Goal: Task Accomplishment & Management: Use online tool/utility

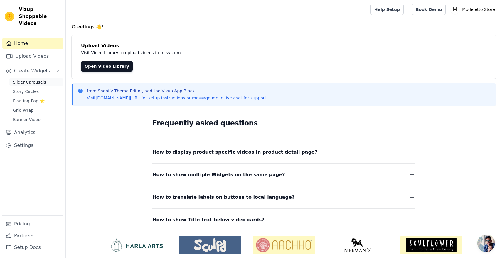
click at [37, 79] on span "Slider Carousels" at bounding box center [29, 82] width 33 height 6
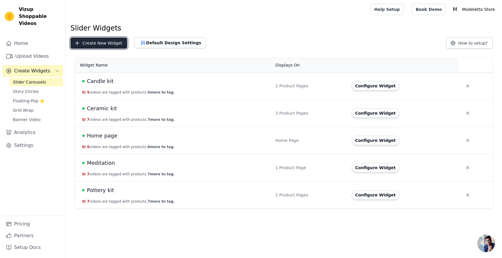
click at [108, 45] on button "Create New Widget" at bounding box center [98, 43] width 57 height 11
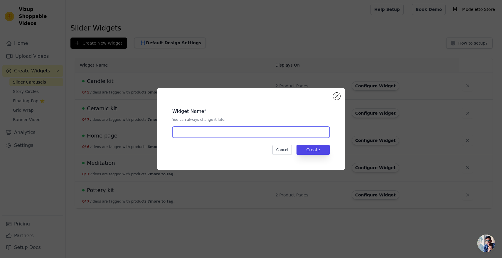
click at [185, 133] on input "text" at bounding box center [250, 132] width 157 height 11
type input "Nursery letters"
click at [317, 154] on button "Create" at bounding box center [312, 150] width 33 height 10
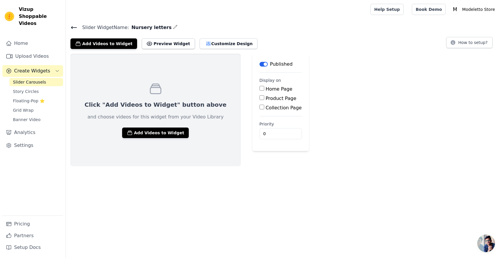
click at [259, 99] on input "Product Page" at bounding box center [261, 97] width 5 height 5
checkbox input "true"
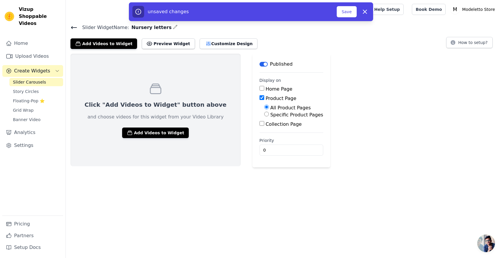
click at [264, 115] on input "Specific Product Pages" at bounding box center [266, 114] width 5 height 5
radio input "true"
click at [264, 130] on button "Select Products" at bounding box center [283, 128] width 39 height 10
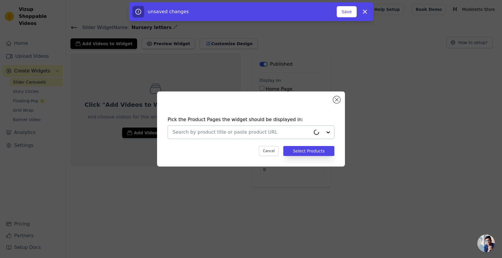
click at [252, 130] on input "text" at bounding box center [242, 132] width 138 height 7
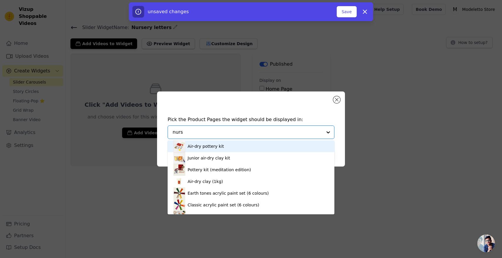
type input "nurse"
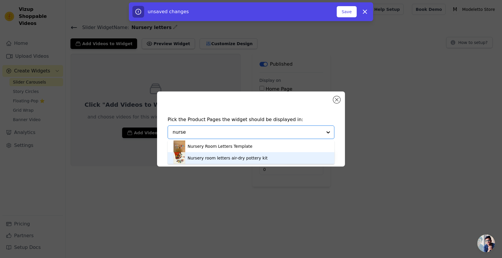
click at [230, 156] on div "Nursery room letters air-dry pottery kit" at bounding box center [228, 158] width 80 height 6
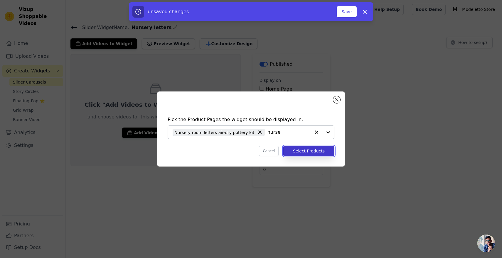
click at [316, 152] on button "Select Products" at bounding box center [308, 151] width 51 height 10
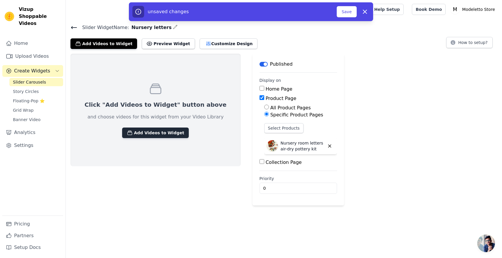
click at [134, 135] on button "Add Videos to Widget" at bounding box center [155, 133] width 67 height 11
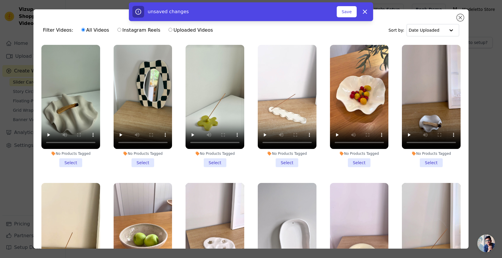
click at [117, 31] on input "Instagram Reels" at bounding box center [119, 30] width 4 height 4
radio input "true"
click at [461, 19] on div "unsaved changes Save Dismiss" at bounding box center [251, 11] width 502 height 19
click at [459, 18] on div "unsaved changes Save Dismiss" at bounding box center [251, 11] width 502 height 19
click at [365, 11] on icon "button" at bounding box center [365, 12] width 4 height 4
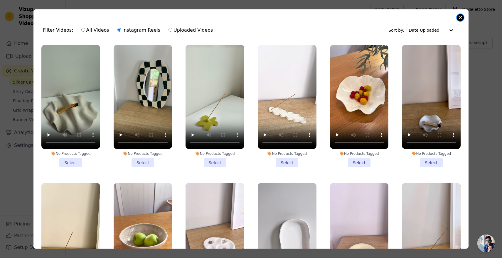
click at [458, 17] on button "Close modal" at bounding box center [460, 17] width 7 height 7
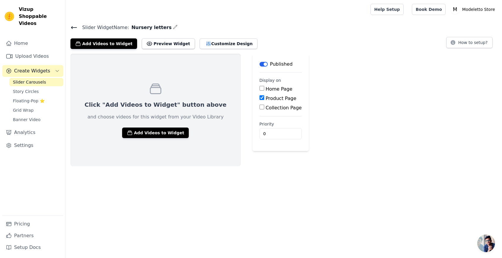
click at [75, 28] on icon at bounding box center [73, 27] width 7 height 7
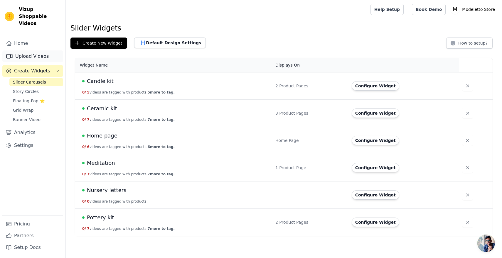
click at [43, 50] on link "Upload Videos" at bounding box center [32, 56] width 61 height 12
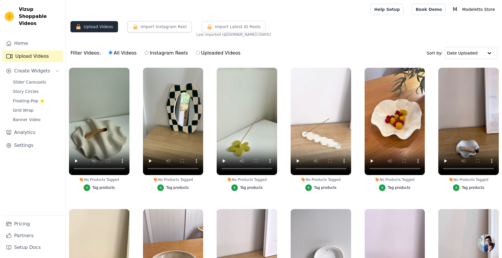
click at [106, 24] on button "Upload Videos" at bounding box center [94, 26] width 48 height 11
click at [147, 28] on button "Import Instagram Reel" at bounding box center [159, 26] width 64 height 11
click at [28, 222] on link "Pricing" at bounding box center [32, 224] width 61 height 12
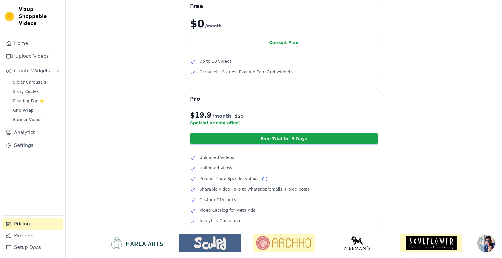
scroll to position [40, 0]
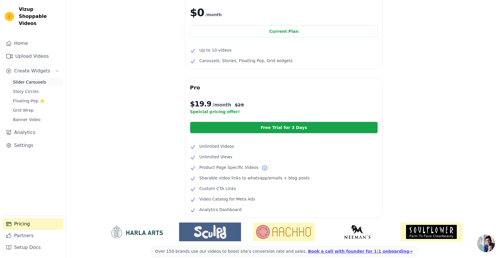
click at [37, 79] on span "Slider Carousels" at bounding box center [29, 82] width 33 height 6
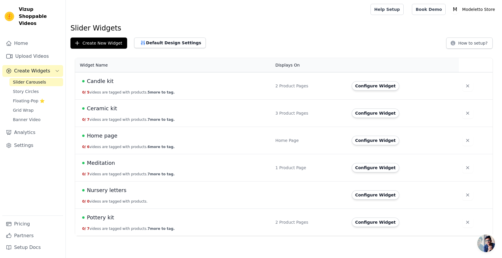
click at [101, 219] on span "Pottery kit" at bounding box center [100, 218] width 27 height 8
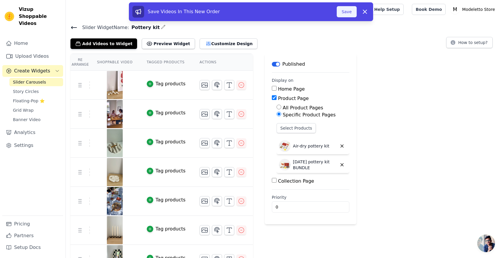
click at [344, 13] on button "Save" at bounding box center [347, 11] width 20 height 11
